Goal: Task Accomplishment & Management: Manage account settings

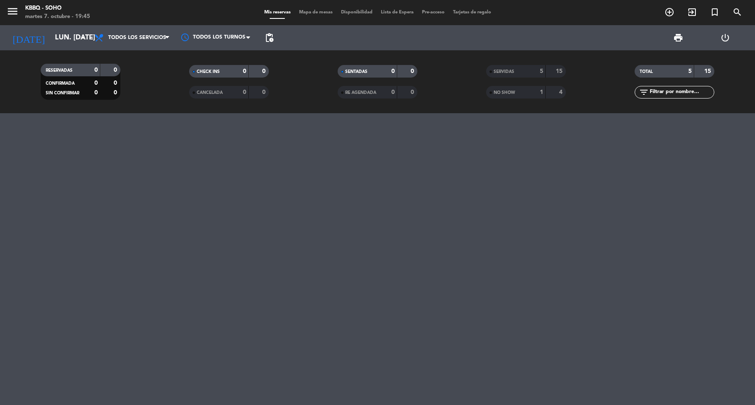
click at [12, 6] on icon "menu" at bounding box center [12, 11] width 13 height 13
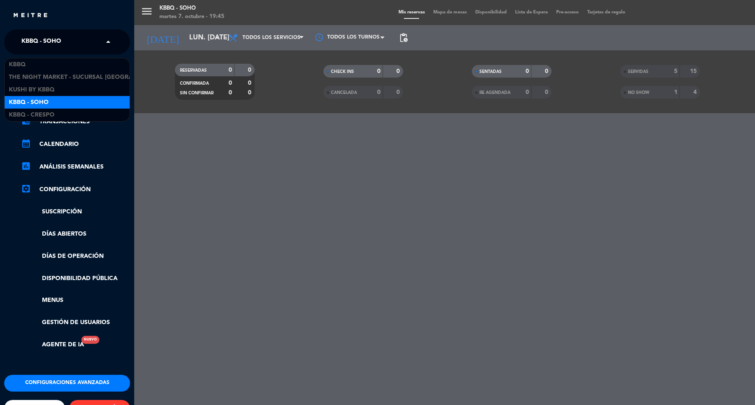
click at [70, 38] on div "× Kbbq - Soho" at bounding box center [46, 42] width 56 height 18
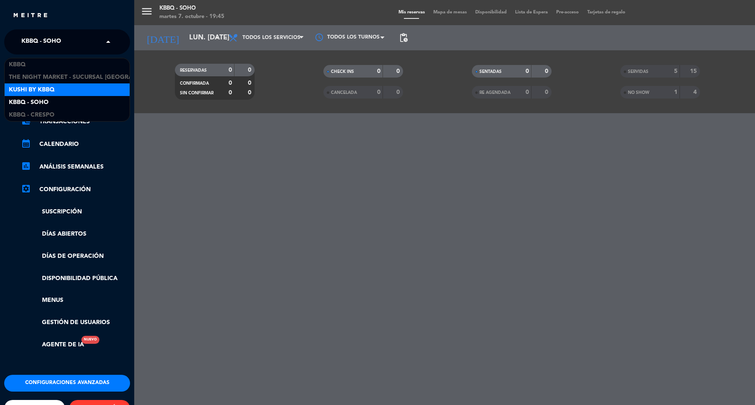
click at [53, 89] on span "Kushi by KBBQ" at bounding box center [32, 90] width 46 height 10
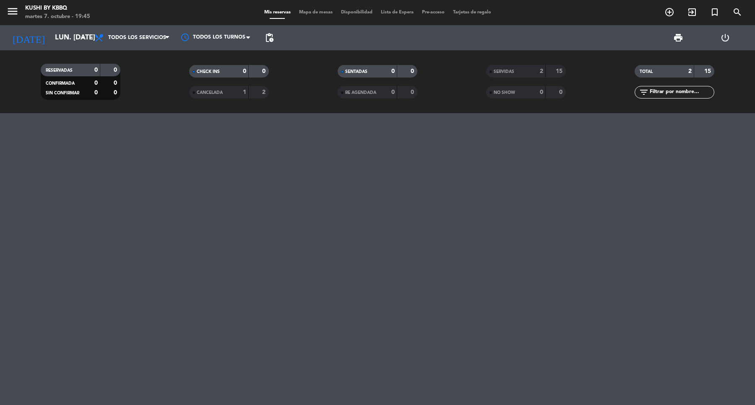
click at [49, 50] on div "[DATE] lun. [DATE] arrow_drop_down" at bounding box center [48, 37] width 84 height 25
click at [65, 42] on input "lun. [DATE]" at bounding box center [96, 38] width 90 height 16
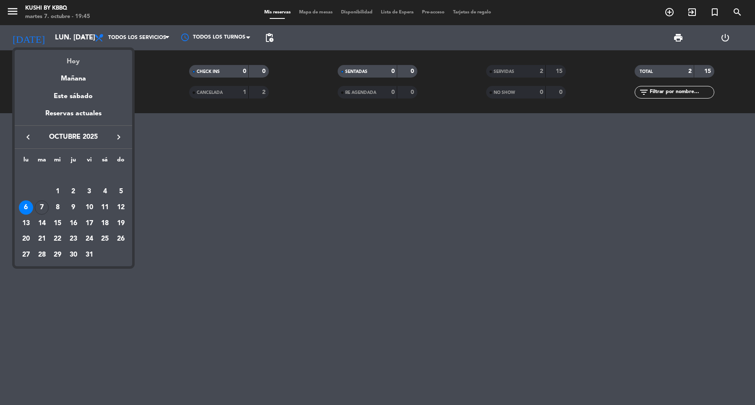
click at [65, 63] on div "Hoy" at bounding box center [73, 58] width 117 height 17
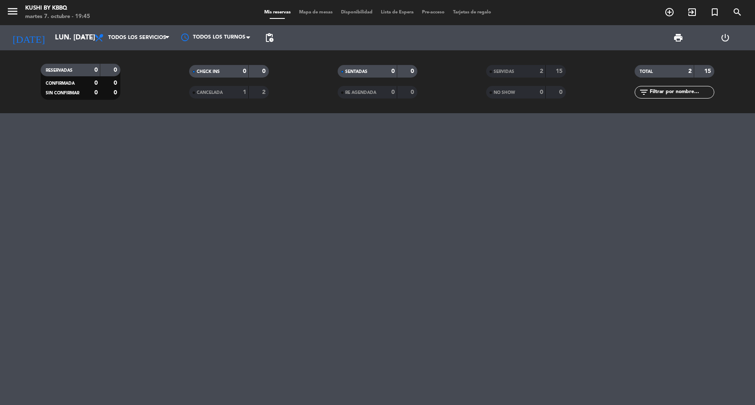
type input "[DATE] oct."
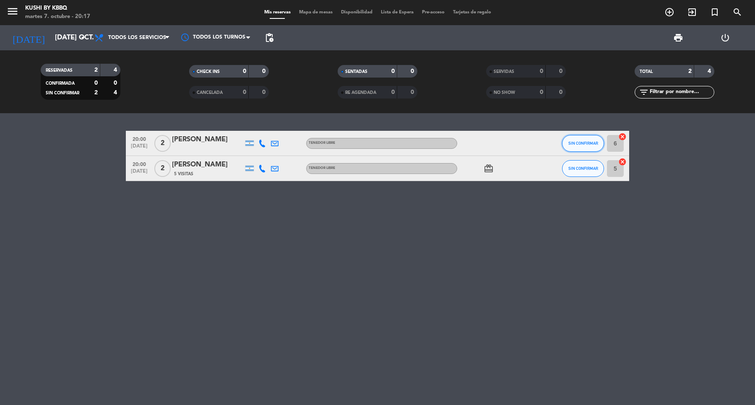
click at [575, 151] on button "SIN CONFIRMAR" at bounding box center [583, 143] width 42 height 17
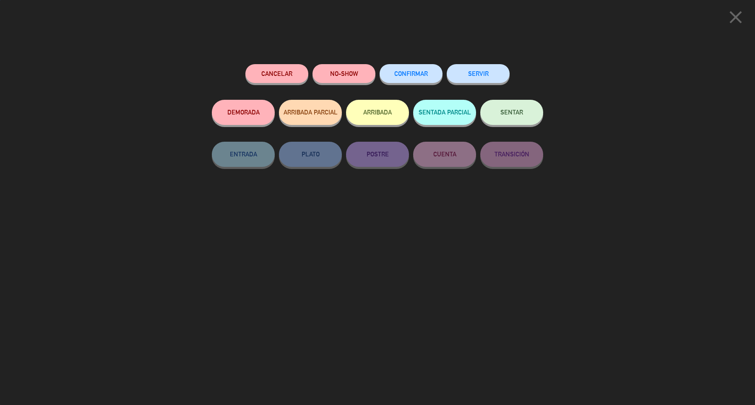
click at [418, 76] on span "CONFIRMAR" at bounding box center [411, 73] width 34 height 7
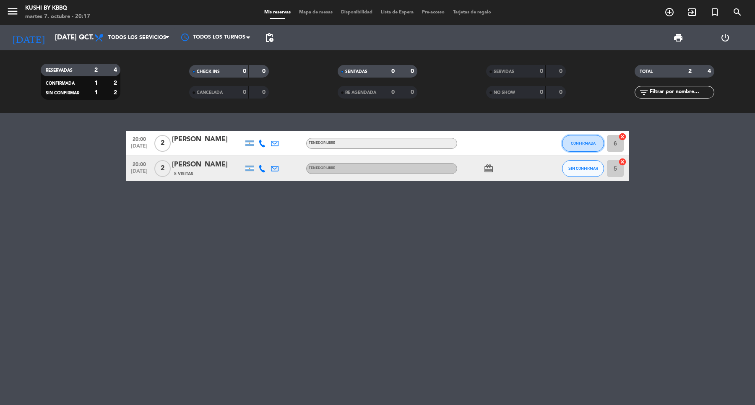
click at [565, 144] on button "CONFIRMADA" at bounding box center [583, 143] width 42 height 17
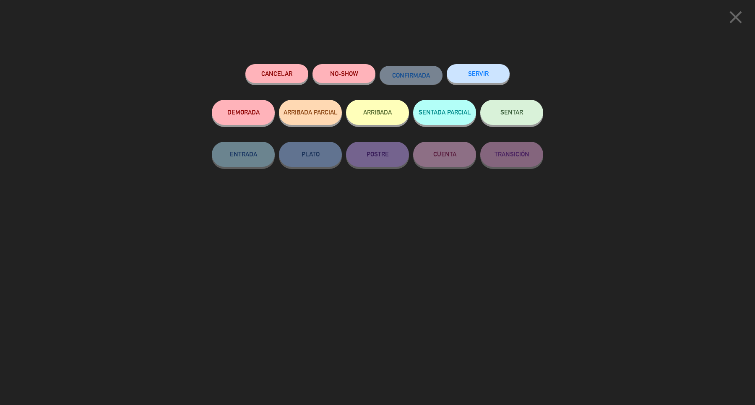
click at [397, 114] on button "ARRIBADA" at bounding box center [377, 112] width 63 height 25
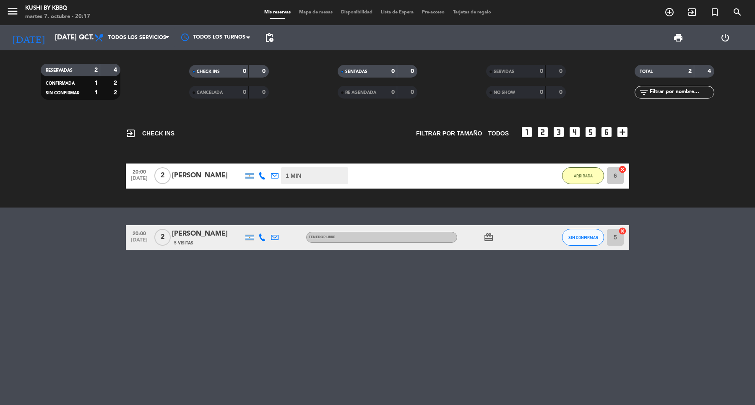
click at [664, 204] on div "exit_to_app CHECK INS Filtrar por tamaño TODOS looks_one looks_two looks_3 look…" at bounding box center [377, 160] width 755 height 94
click at [86, 187] on bookings-row "20:00 [DATE] 2 [PERSON_NAME] 7 MIN / 8:30 H sms ARRIBADA 6 cancel" at bounding box center [377, 176] width 755 height 25
click at [209, 129] on div "exit_to_app CHECK INS Filtrar por tamaño TODOS looks_one looks_two looks_3 look…" at bounding box center [378, 129] width 504 height 33
click at [78, 290] on div "exit_to_app CHECK INS Filtrar por tamaño TODOS looks_one looks_two looks_3 look…" at bounding box center [377, 259] width 755 height 292
click at [581, 233] on button "SIN CONFIRMAR" at bounding box center [583, 237] width 42 height 17
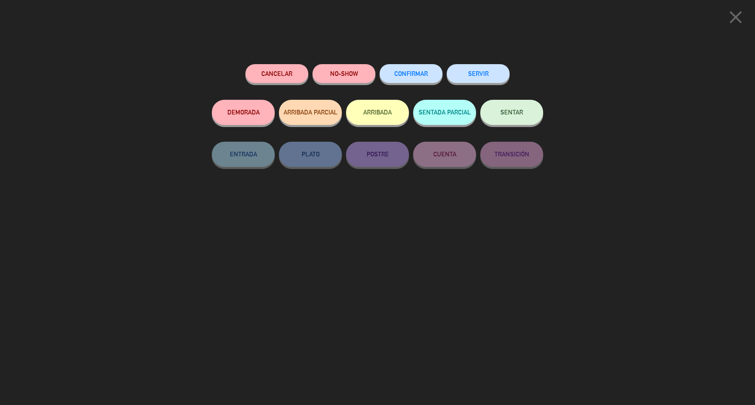
click at [408, 71] on span "CONFIRMAR" at bounding box center [411, 73] width 34 height 7
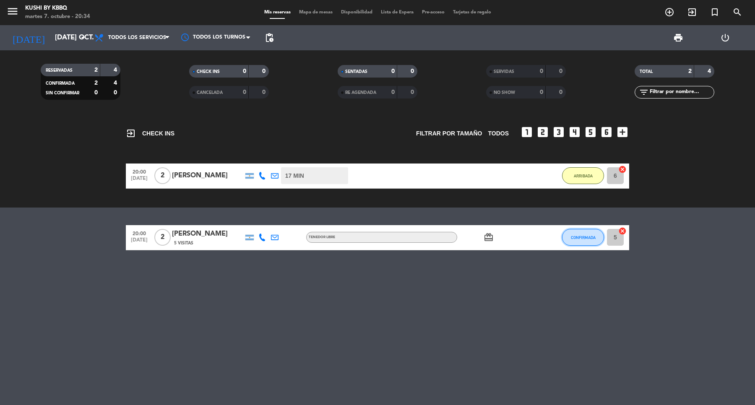
click at [594, 244] on button "CONFIRMADA" at bounding box center [583, 237] width 42 height 17
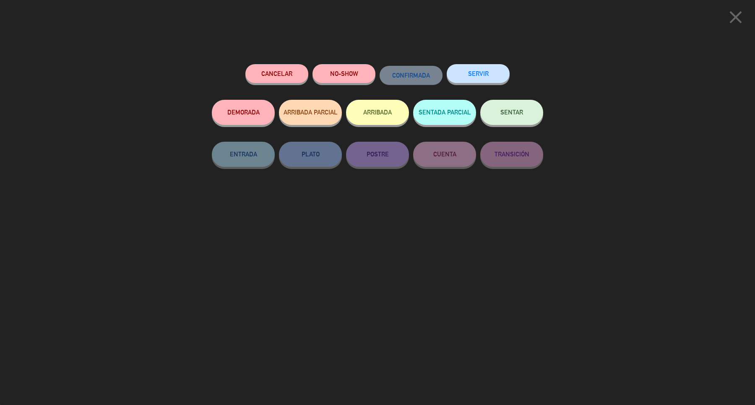
click at [383, 107] on button "ARRIBADA" at bounding box center [377, 112] width 63 height 25
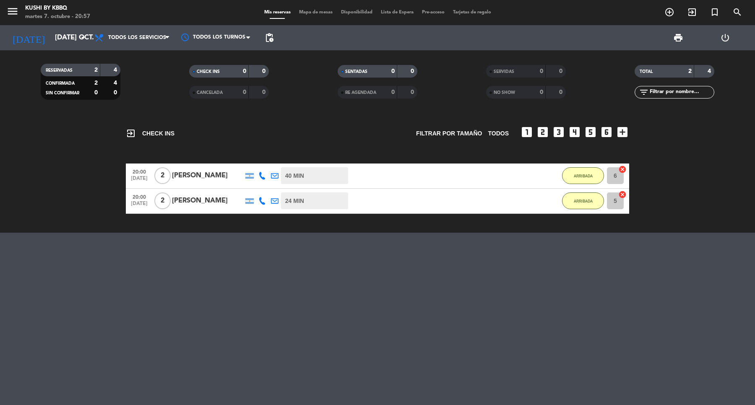
click at [76, 196] on bookings-row "20:00 [DATE] 2 [PERSON_NAME] 40 MIN / 8:30 H sms ARRIBADA 6 cancel 20:00 [DATE]…" at bounding box center [377, 189] width 755 height 50
click at [164, 106] on div "RESERVADAS 2 4 CONFIRMADA 2 4 SIN CONFIRMAR 0 0 CHECK INS 0 0 CANCELADA 0 0 SEN…" at bounding box center [377, 81] width 755 height 63
click at [79, 216] on div "exit_to_app CHECK INS Filtrar por tamaño TODOS looks_one looks_two looks_3 look…" at bounding box center [377, 173] width 755 height 120
